Goal: Find specific page/section: Find specific page/section

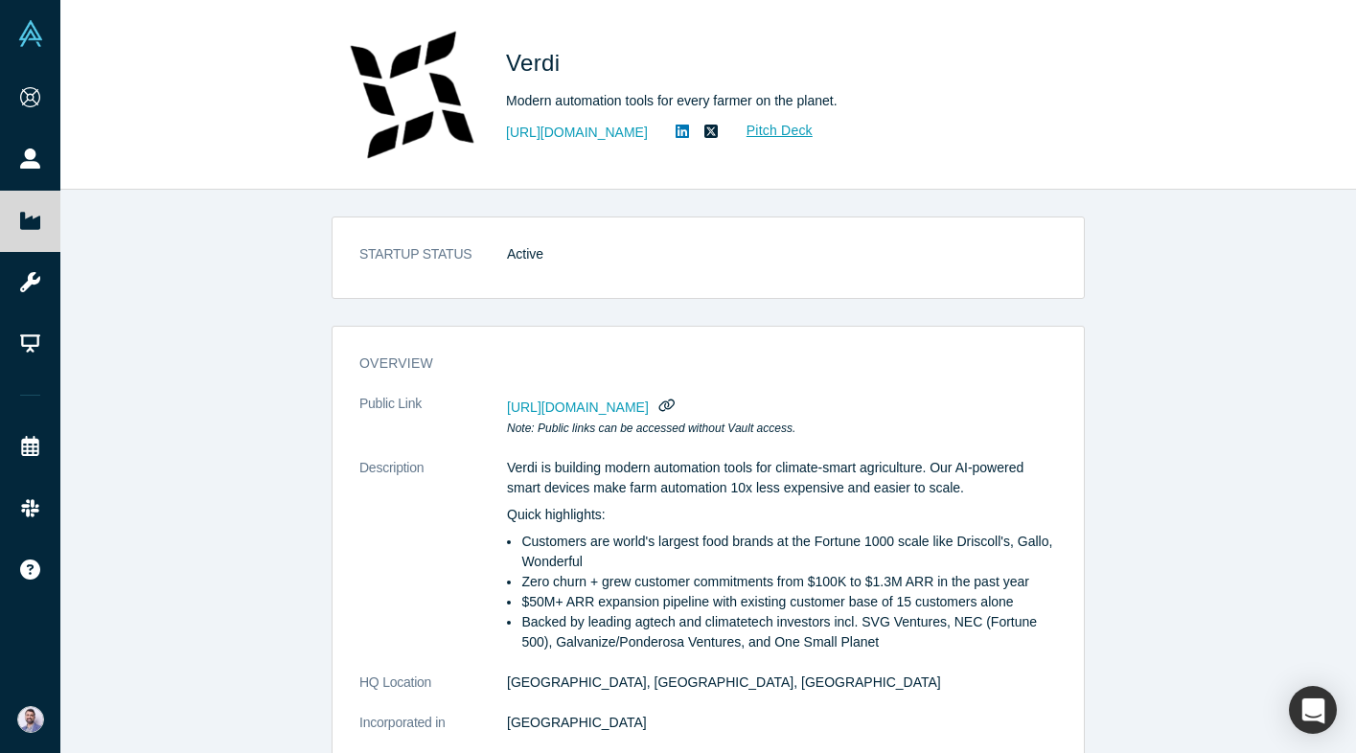
click at [270, 386] on div "STARTUP STATUS Active overview Public Link https://vault.alchemistaccelerator.c…" at bounding box center [708, 472] width 1296 height 564
